Goal: Task Accomplishment & Management: Complete application form

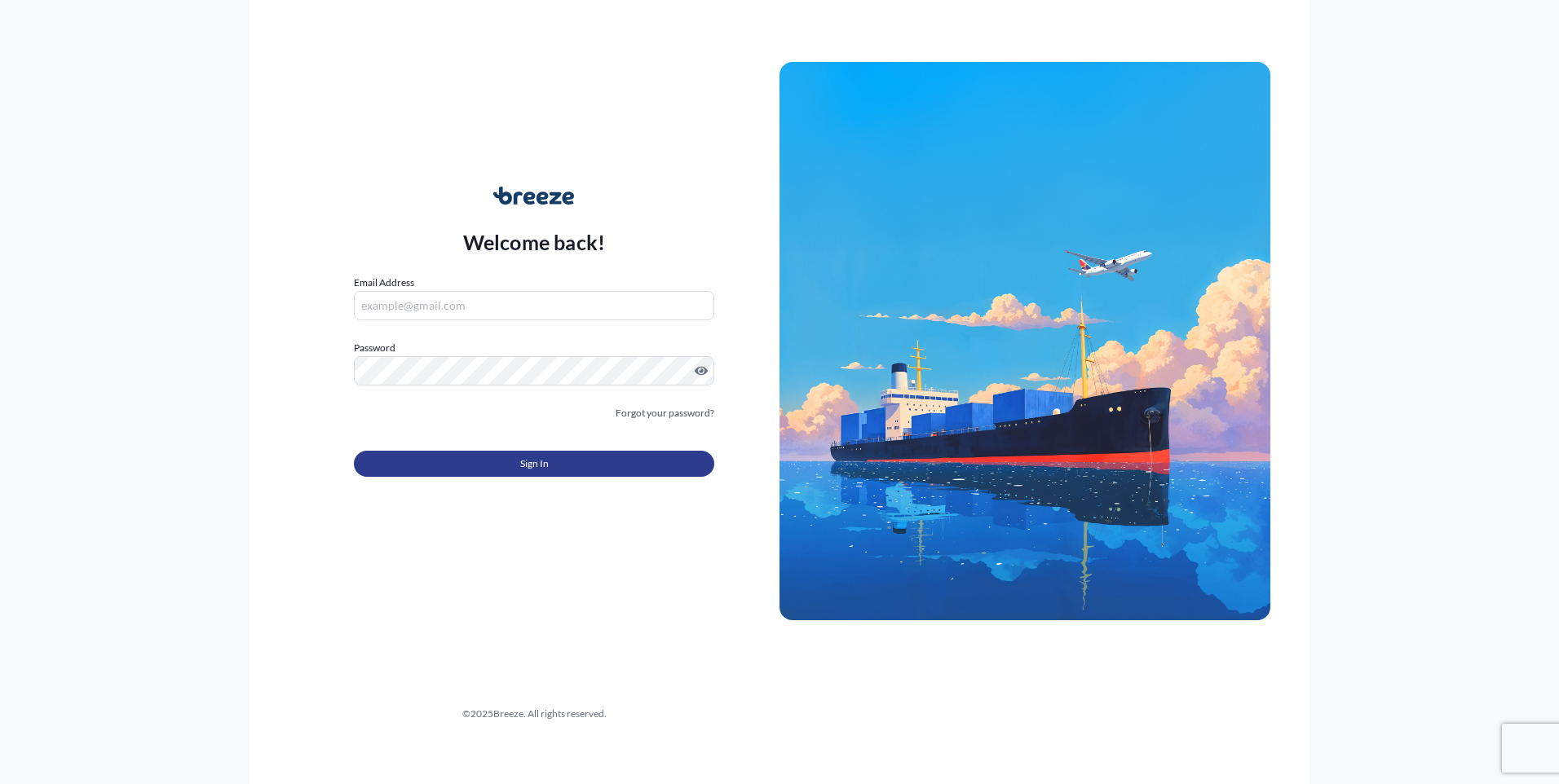
type input "[EMAIL_ADDRESS][DOMAIN_NAME]"
click at [585, 462] on button "Sign In" at bounding box center [534, 464] width 360 height 26
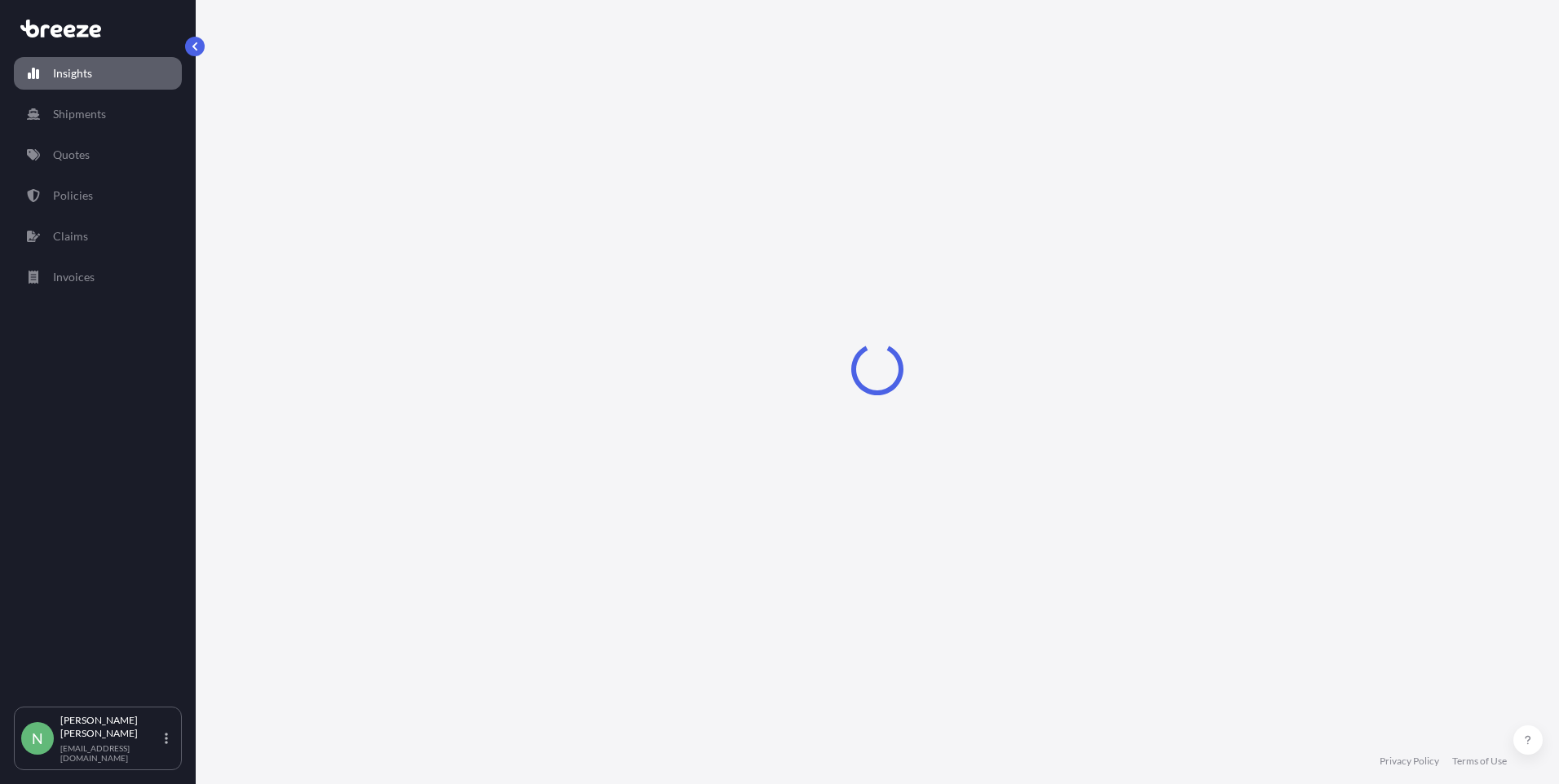
select select "2025"
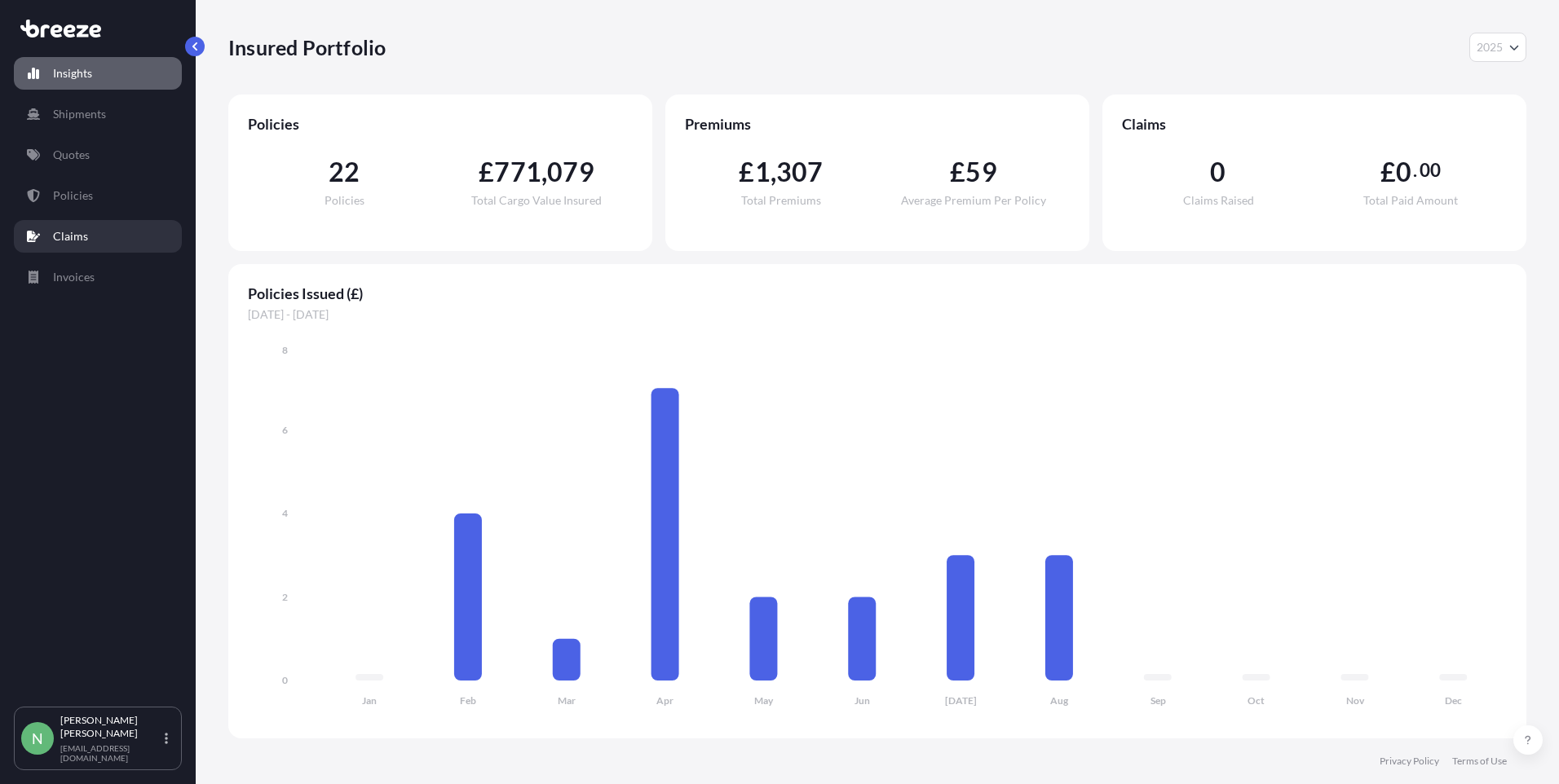
click at [49, 232] on link "Claims" at bounding box center [97, 237] width 168 height 33
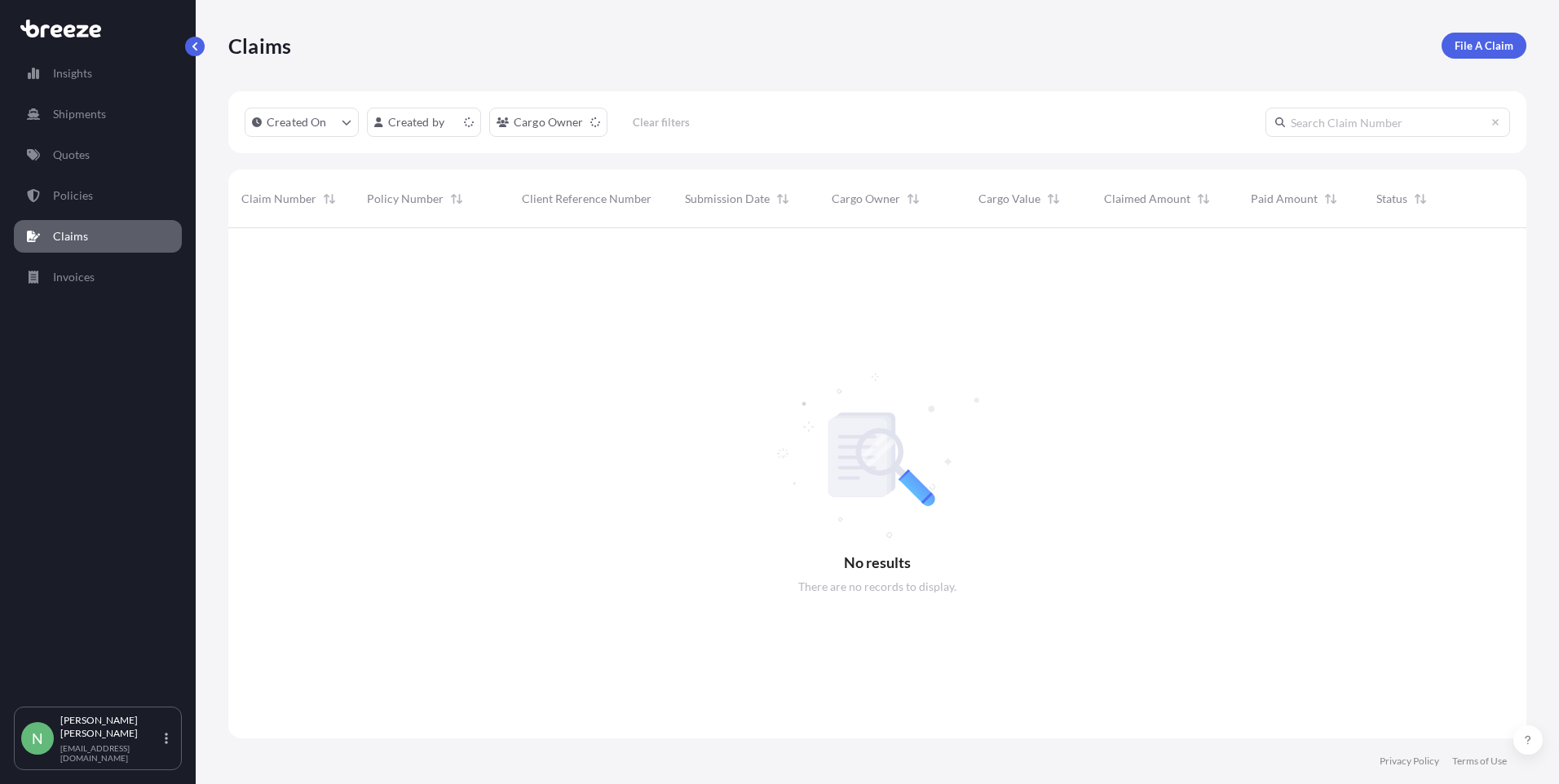
scroll to position [557, 1286]
click at [1480, 50] on p "File A Claim" at bounding box center [1484, 46] width 58 height 16
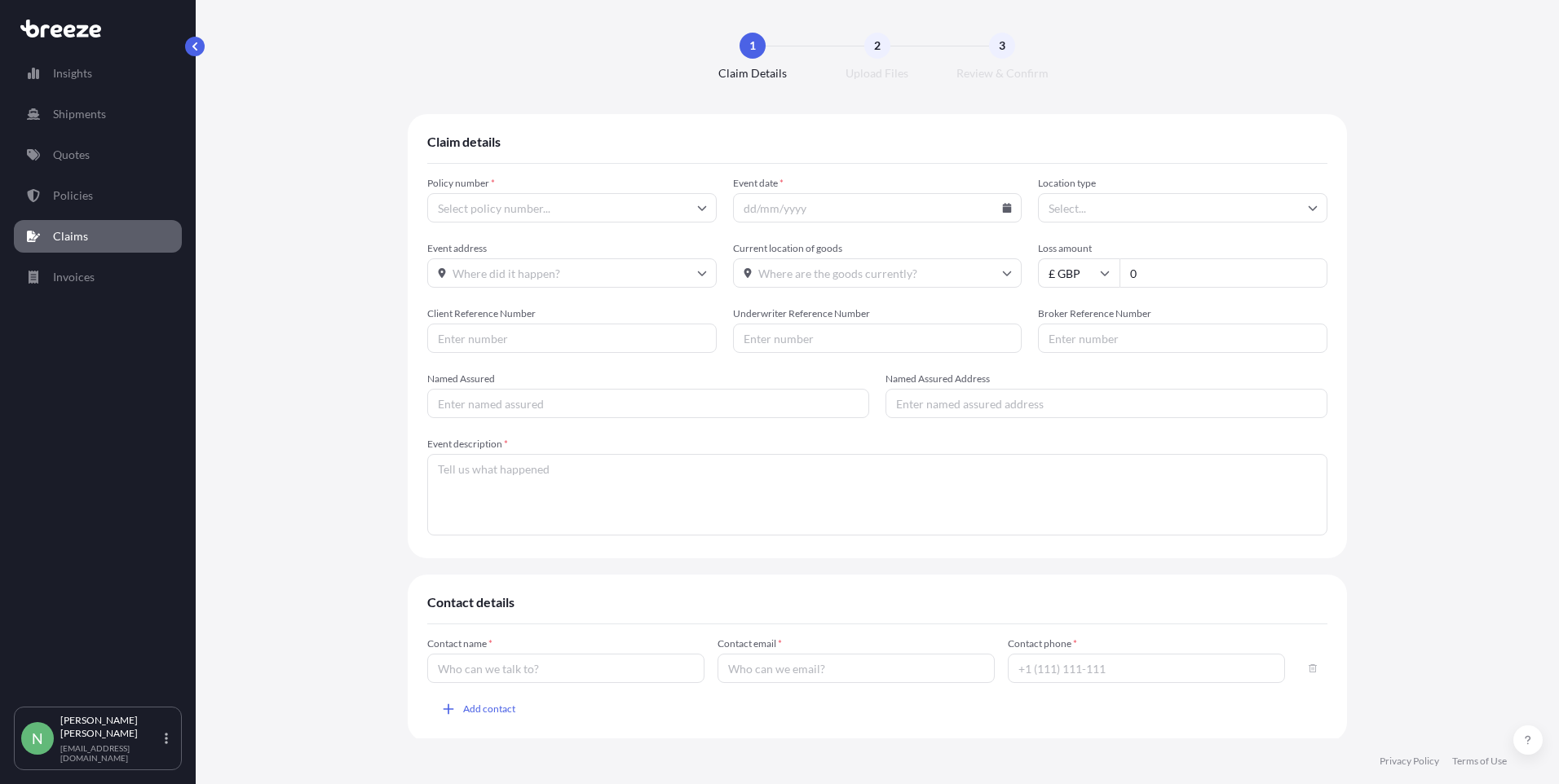
click at [689, 211] on input "Policy number *" at bounding box center [572, 208] width 289 height 29
click at [556, 281] on li "BRZ495935-2" at bounding box center [565, 285] width 277 height 31
click at [1003, 211] on icon at bounding box center [1007, 208] width 9 height 10
click at [871, 347] on button "7" at bounding box center [873, 352] width 26 height 26
type input "[DATE]"
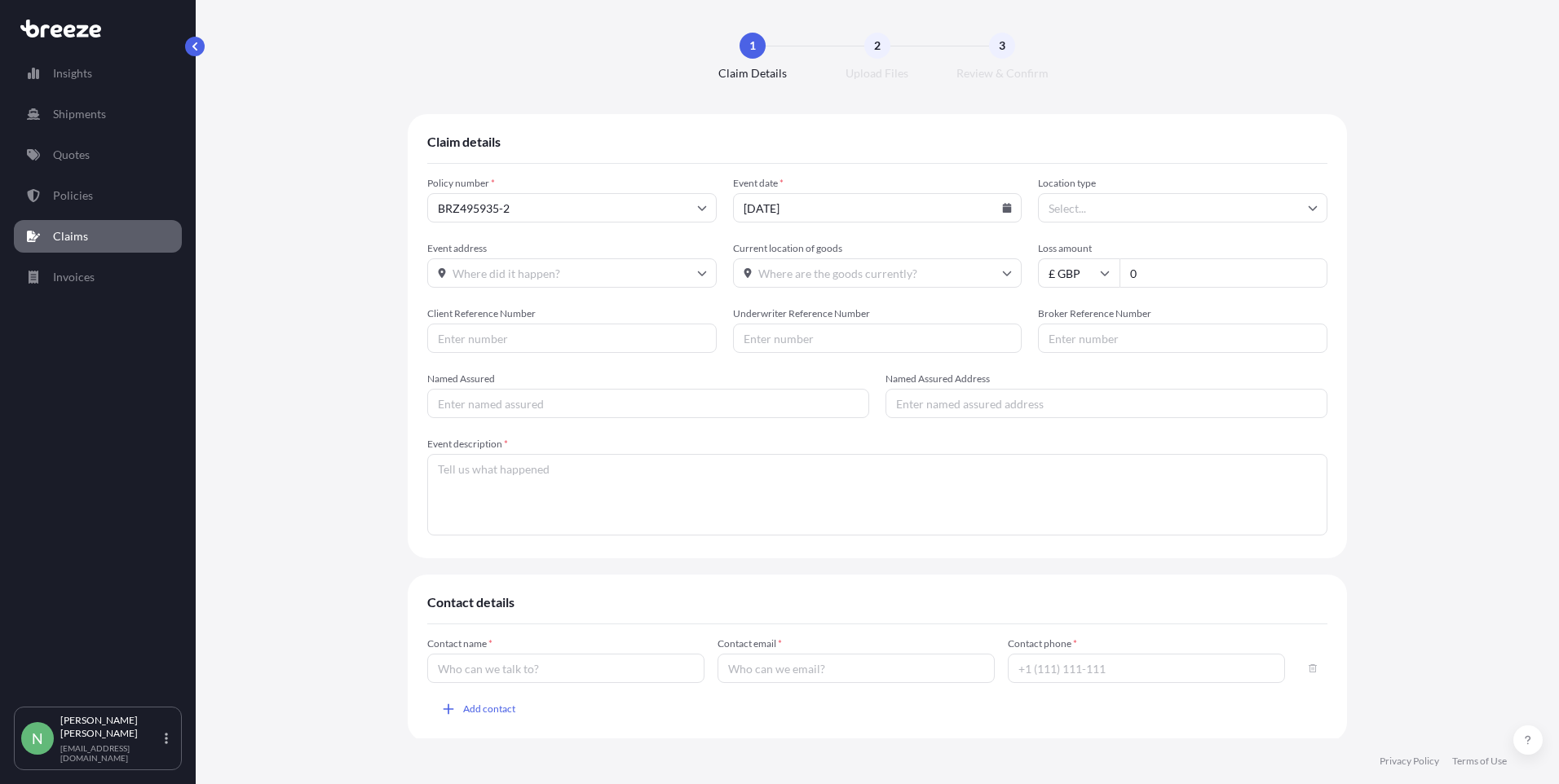
click at [1310, 212] on icon at bounding box center [1313, 208] width 10 height 10
click at [1093, 370] on div "Other" at bounding box center [1177, 372] width 277 height 31
type input "Other"
click at [1103, 212] on input "Other" at bounding box center [1183, 208] width 289 height 29
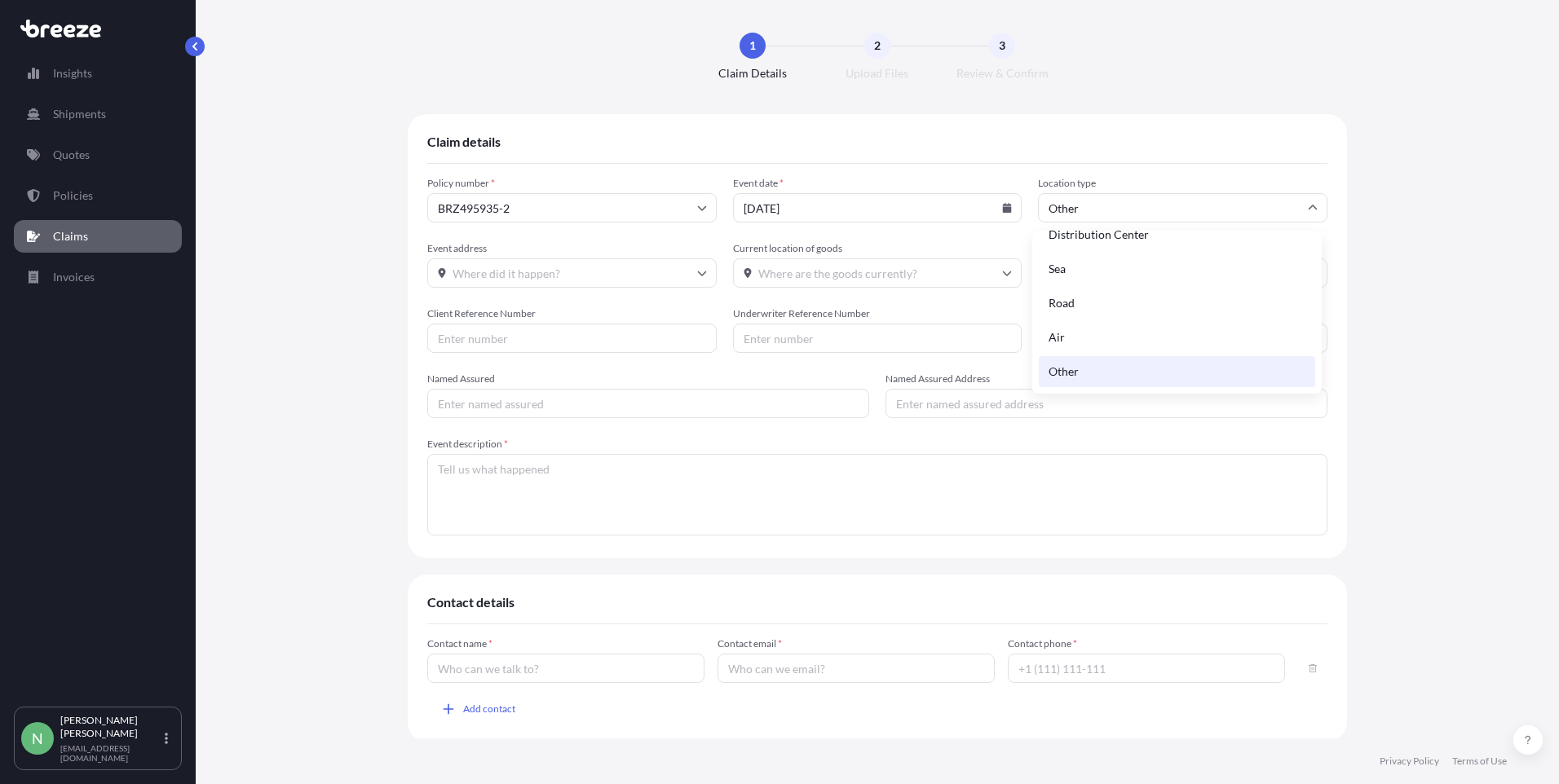
click at [566, 274] on input "Event address" at bounding box center [572, 273] width 289 height 29
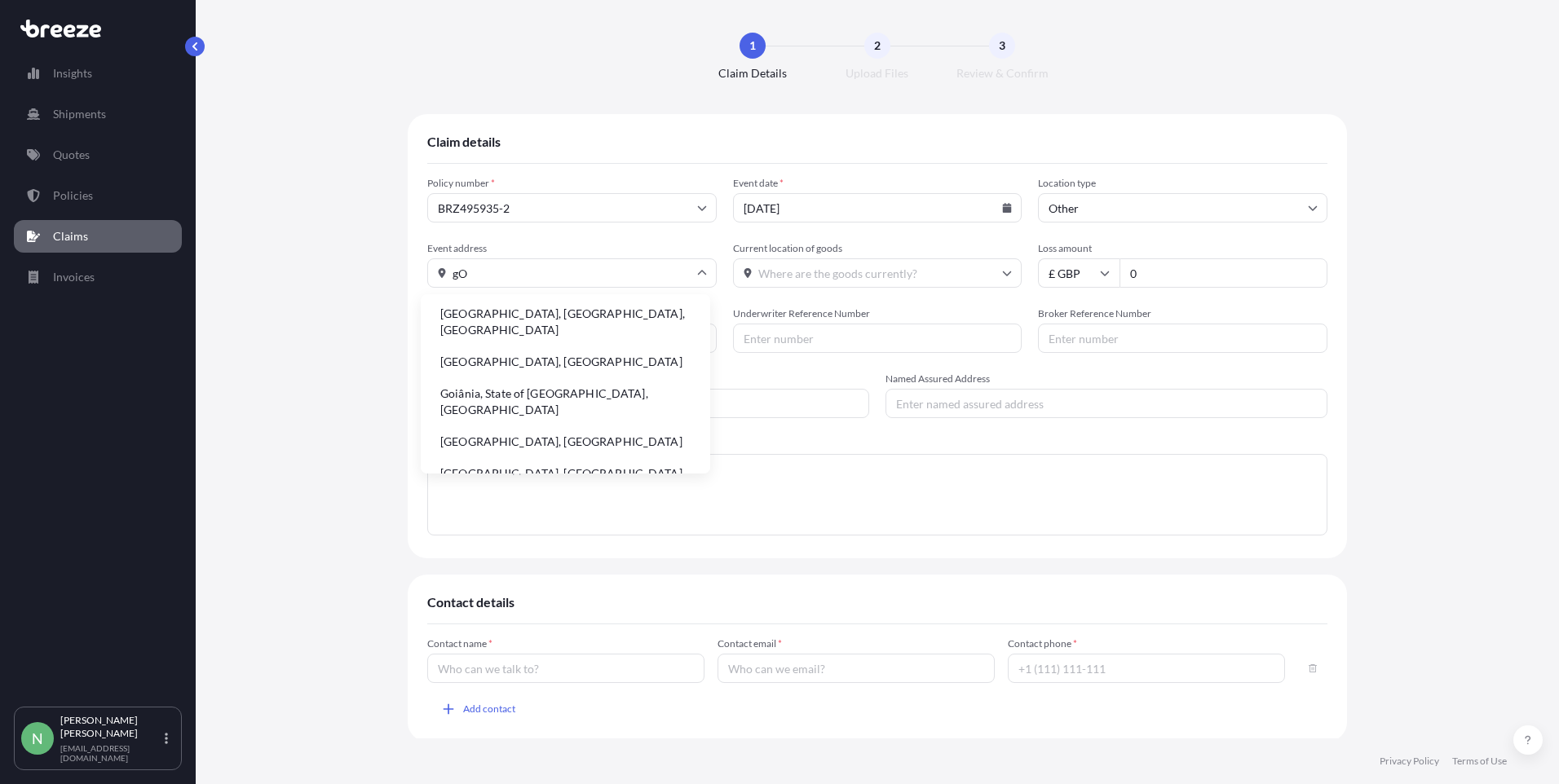
type input "g"
